Goal: Transaction & Acquisition: Purchase product/service

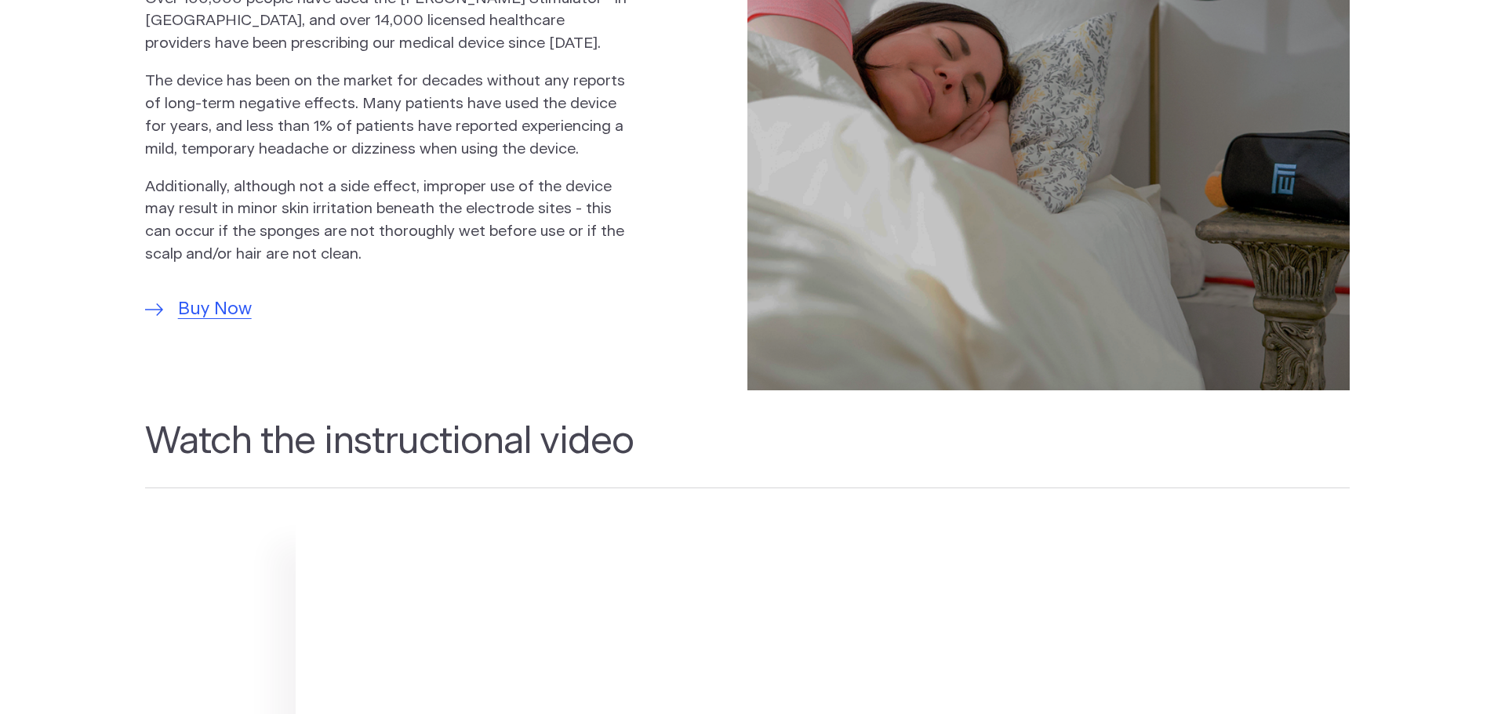
scroll to position [1333, 0]
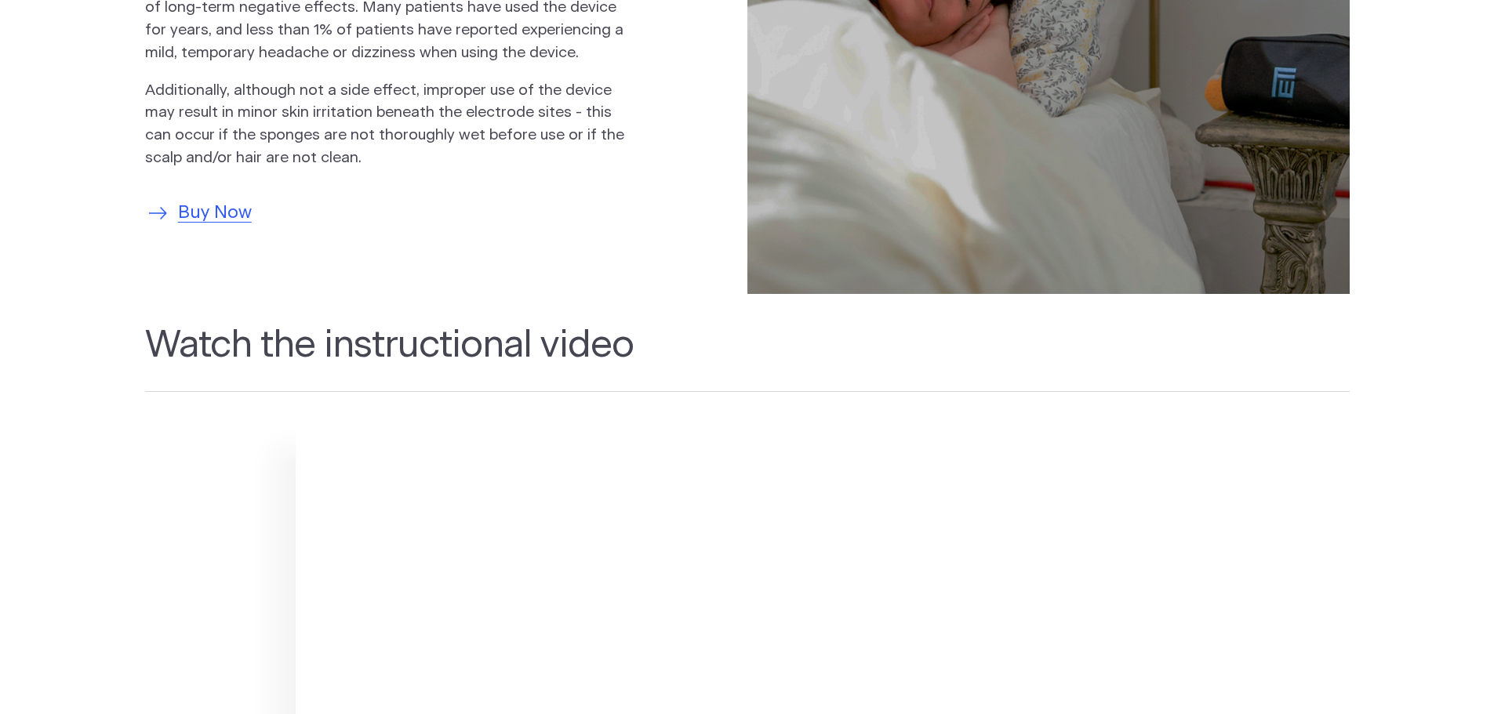
click at [196, 208] on span "Buy Now" at bounding box center [215, 213] width 74 height 27
